Goal: Transaction & Acquisition: Obtain resource

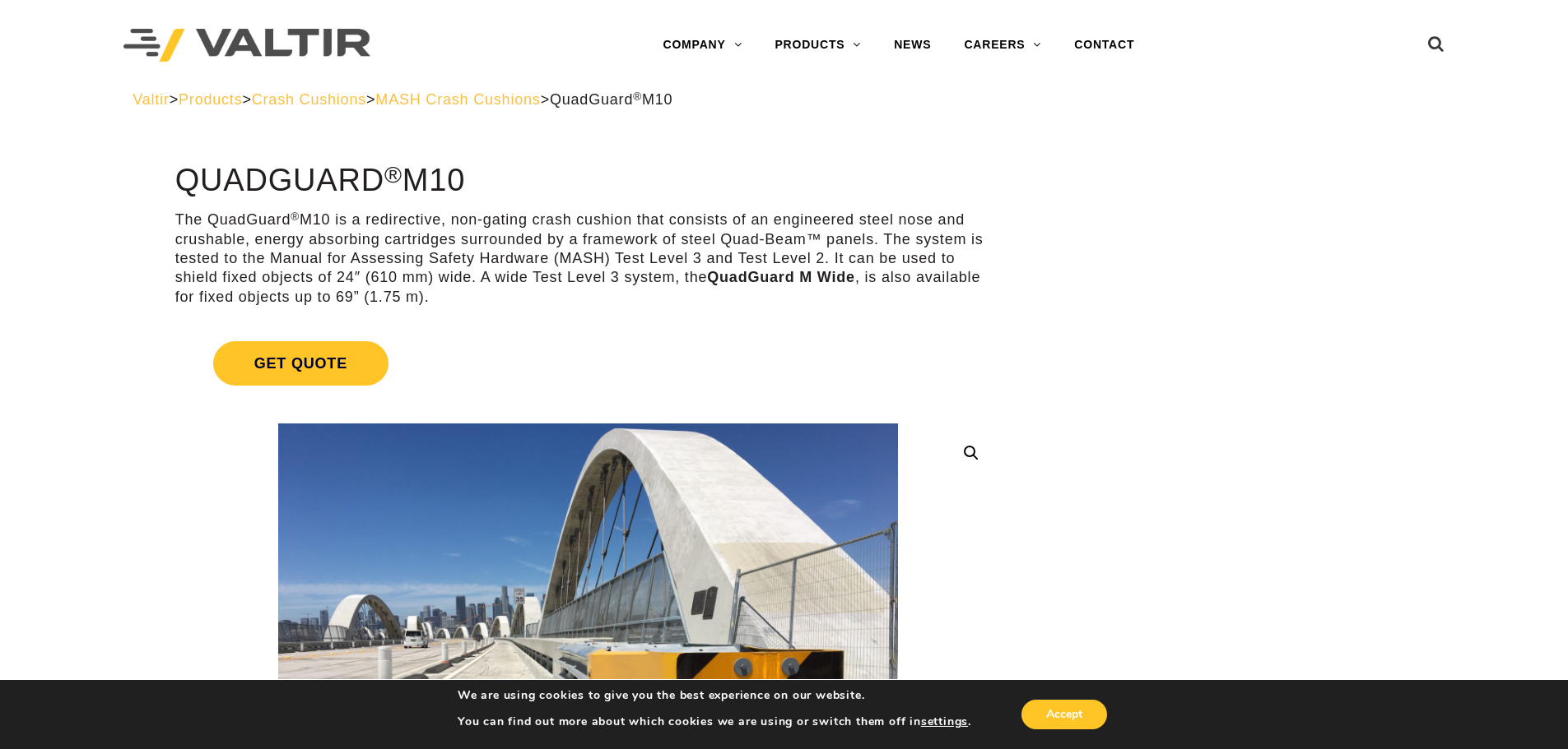
click at [573, 370] on link "Get Quote" at bounding box center [588, 364] width 826 height 84
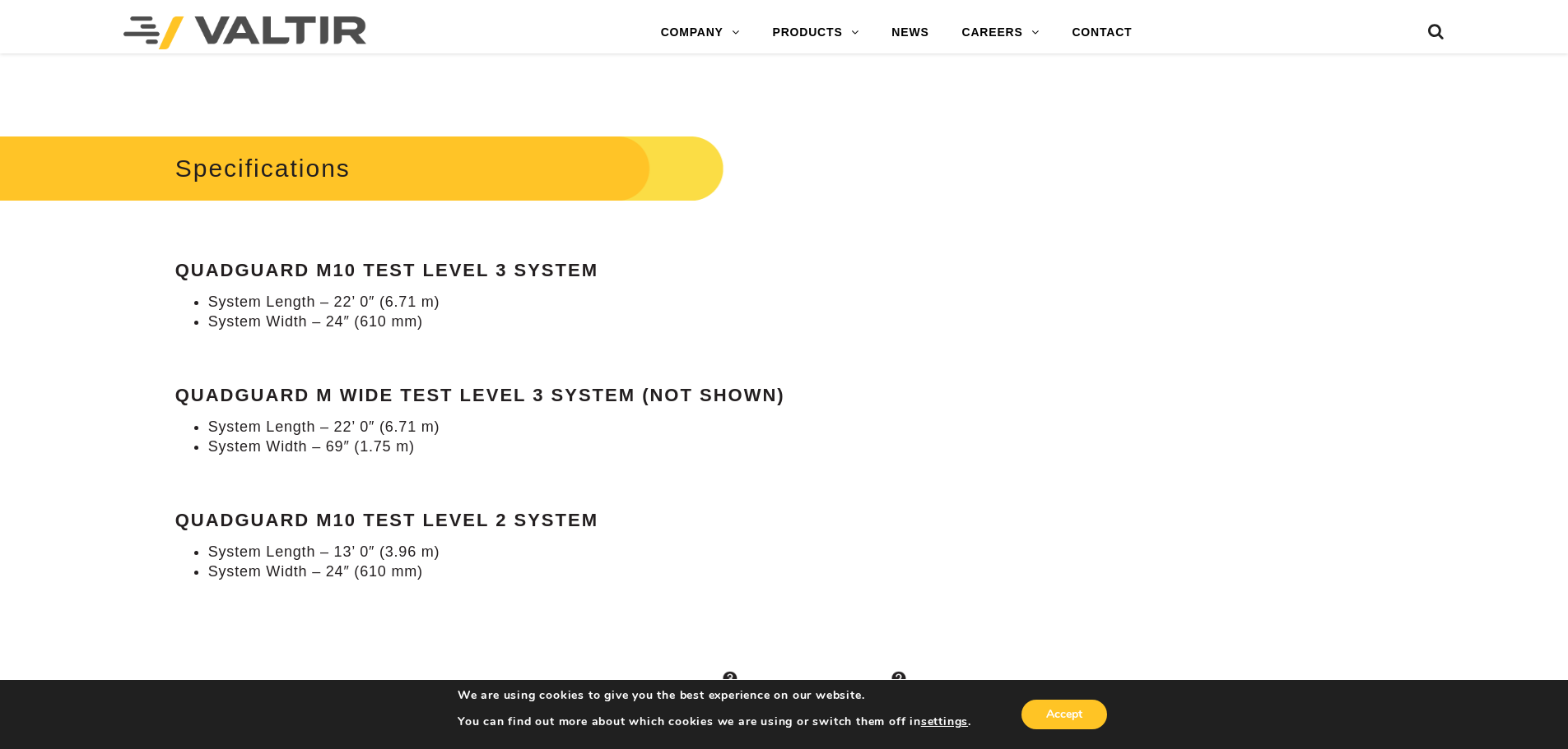
scroll to position [1892, 0]
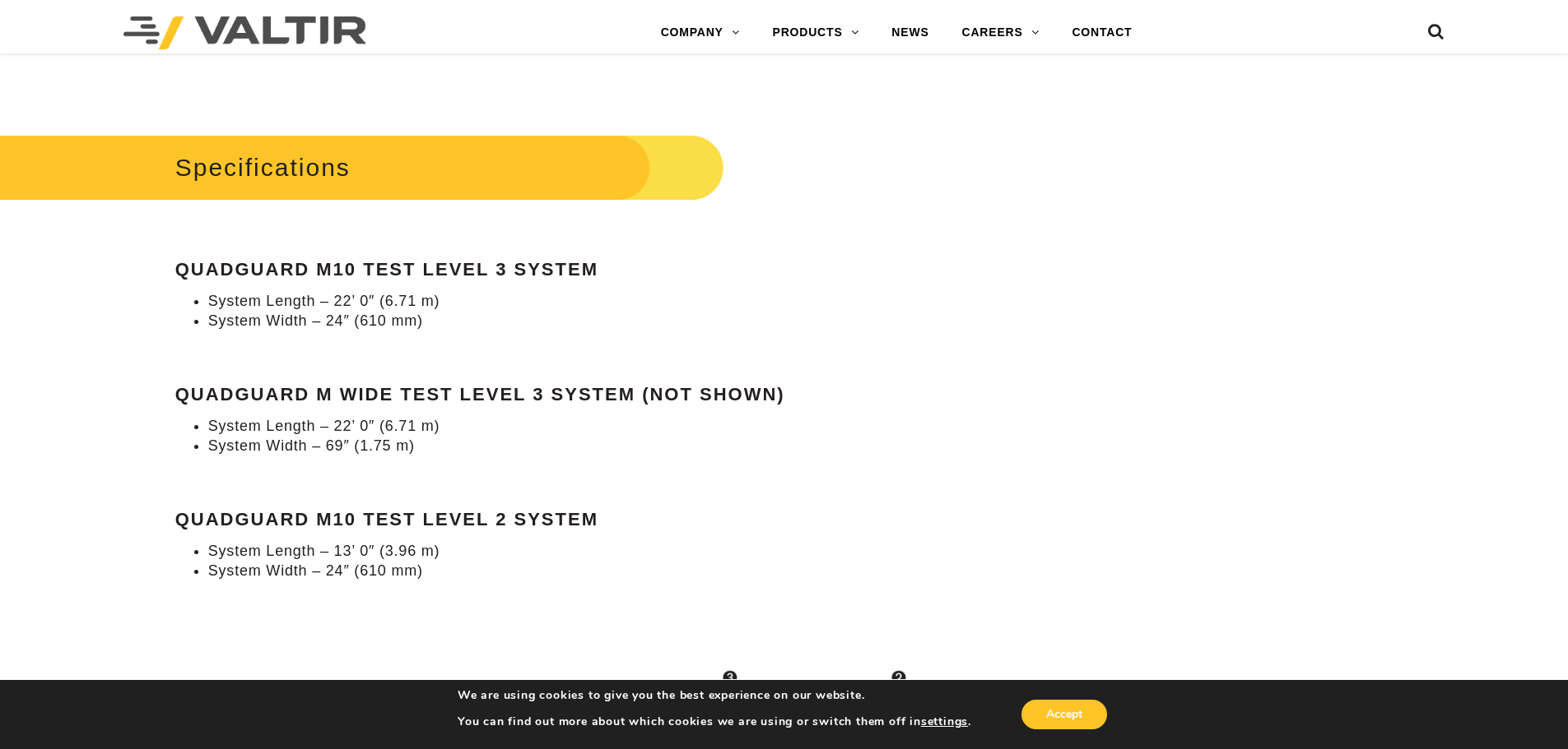
click at [865, 341] on div "Specifications QuadGuard M10 Test Level 3 System System Length – 22’ 0″ (6.71 m…" at bounding box center [588, 355] width 826 height 452
click at [892, 410] on div "Specifications QuadGuard M10 Test Level 3 System System Length – 22’ 0″ (6.71 m…" at bounding box center [588, 355] width 826 height 452
click at [890, 410] on div "Specifications QuadGuard M10 Test Level 3 System System Length – 22’ 0″ (6.71 m…" at bounding box center [588, 355] width 826 height 452
click at [894, 329] on li "System Width – 24″ (610 mm)" at bounding box center [605, 322] width 792 height 19
click at [483, 452] on li "System Width – 69″ (1.75 m)" at bounding box center [605, 447] width 792 height 19
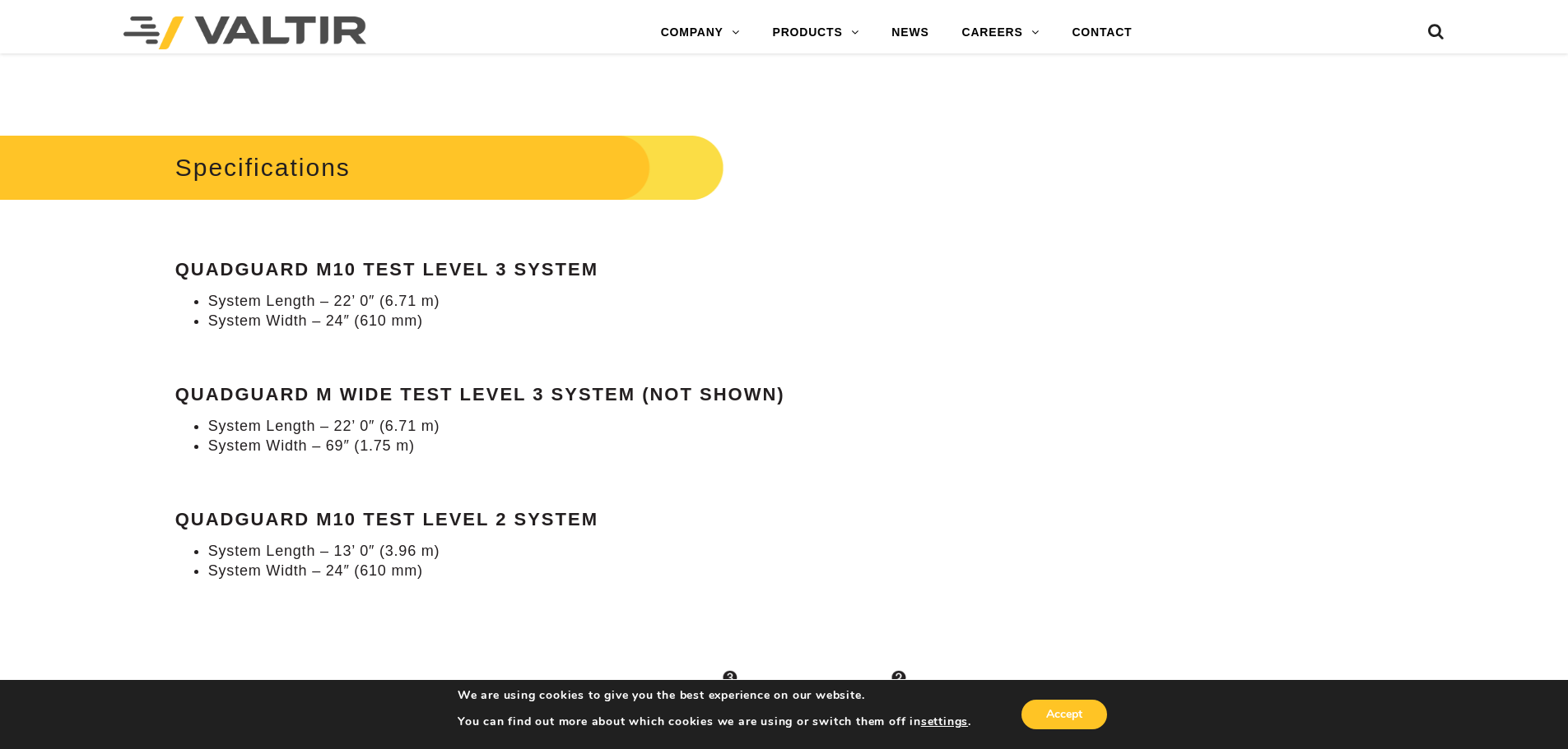
click at [867, 299] on li "System Length – 22’ 0″ (6.71 m)" at bounding box center [605, 301] width 792 height 19
click at [770, 333] on div "Specifications QuadGuard M10 Test Level 3 System System Length – 22’ 0″ (6.71 m…" at bounding box center [588, 355] width 826 height 452
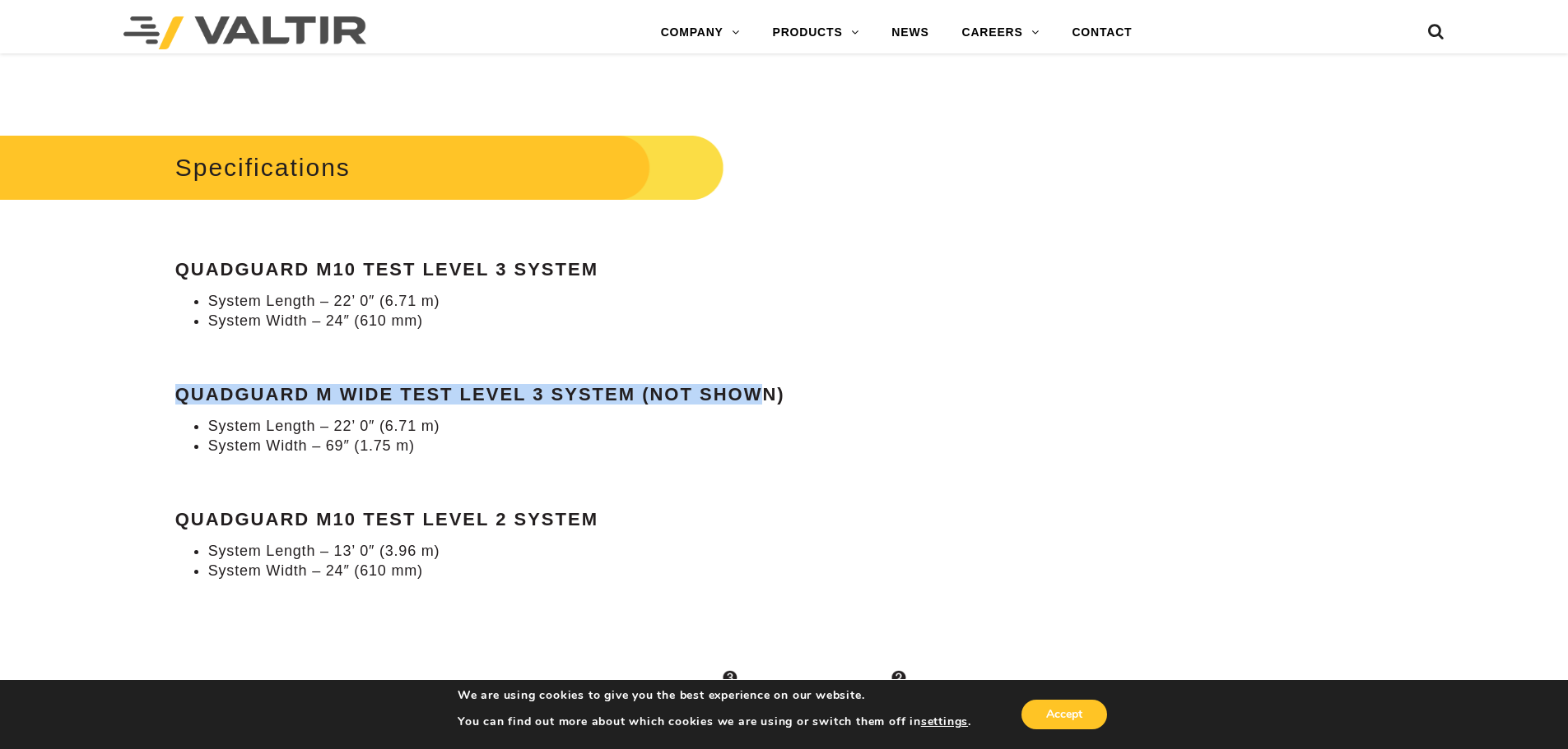
click at [766, 330] on div "Specifications QuadGuard M10 Test Level 3 System System Length – 22’ 0″ (6.71 m…" at bounding box center [588, 355] width 826 height 452
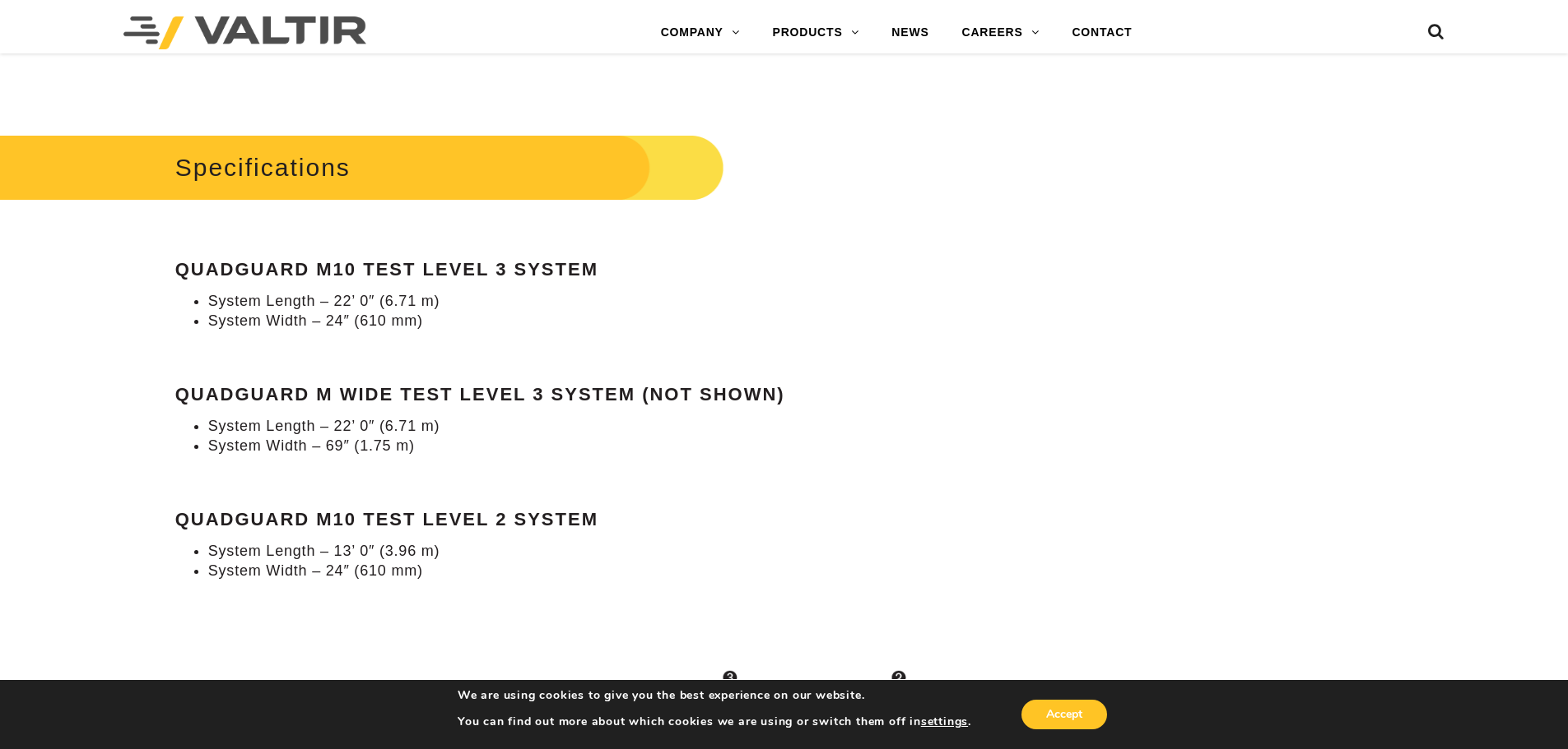
click at [816, 292] on li "System Length – 22’ 0″ (6.71 m)" at bounding box center [605, 301] width 792 height 19
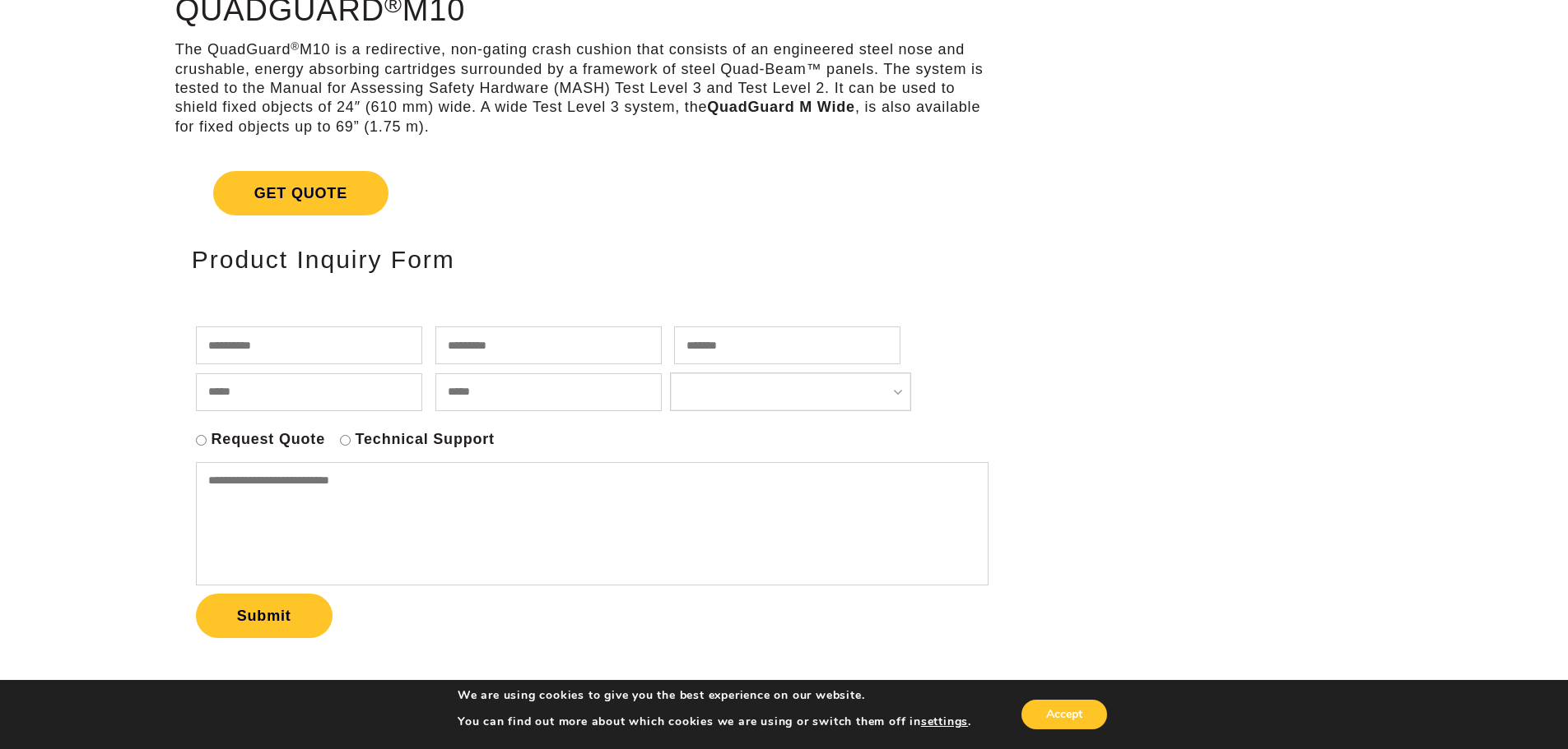
scroll to position [82, 0]
